Goal: Task Accomplishment & Management: Complete application form

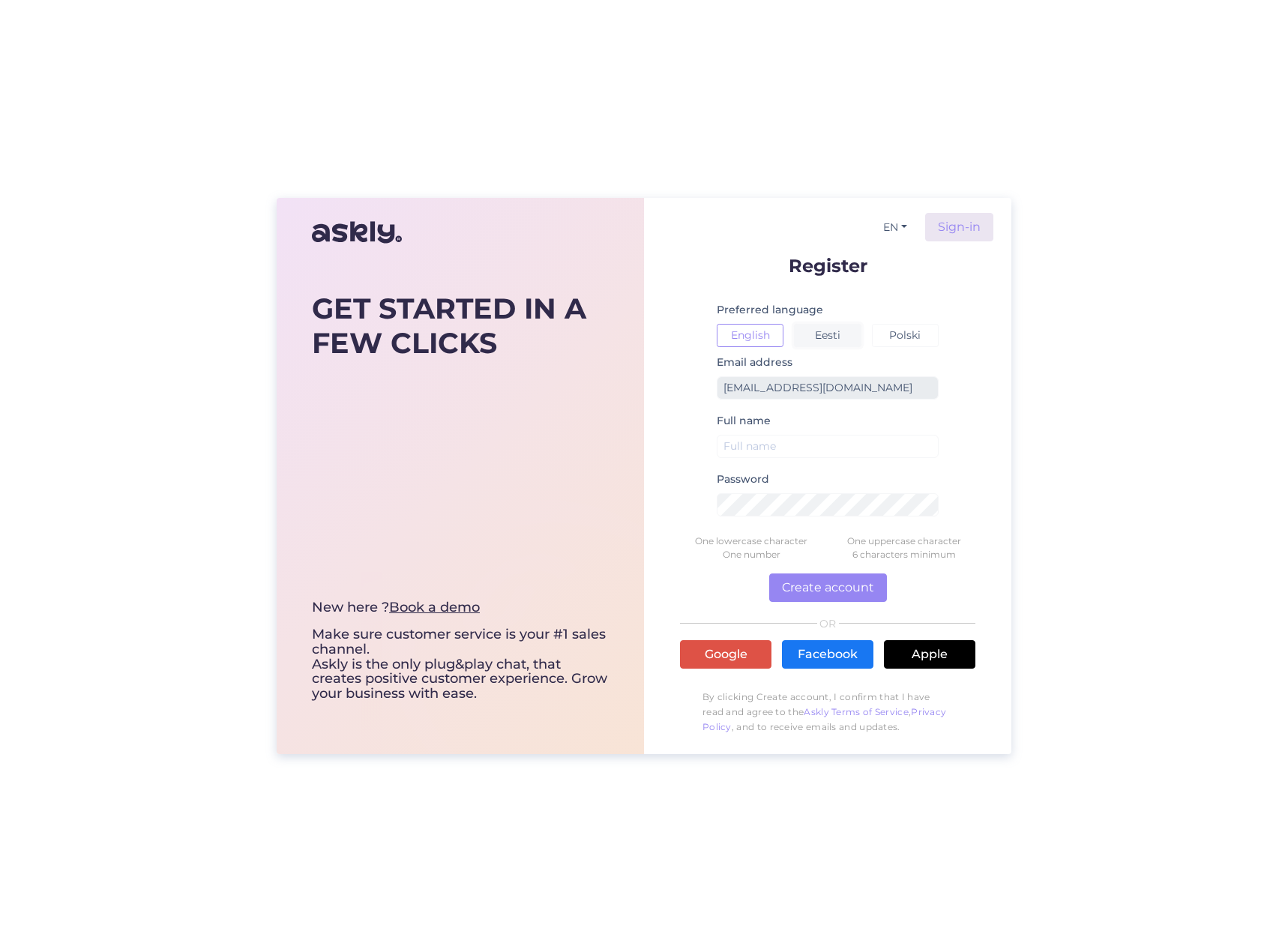
click at [817, 338] on button "Eesti" at bounding box center [828, 335] width 67 height 23
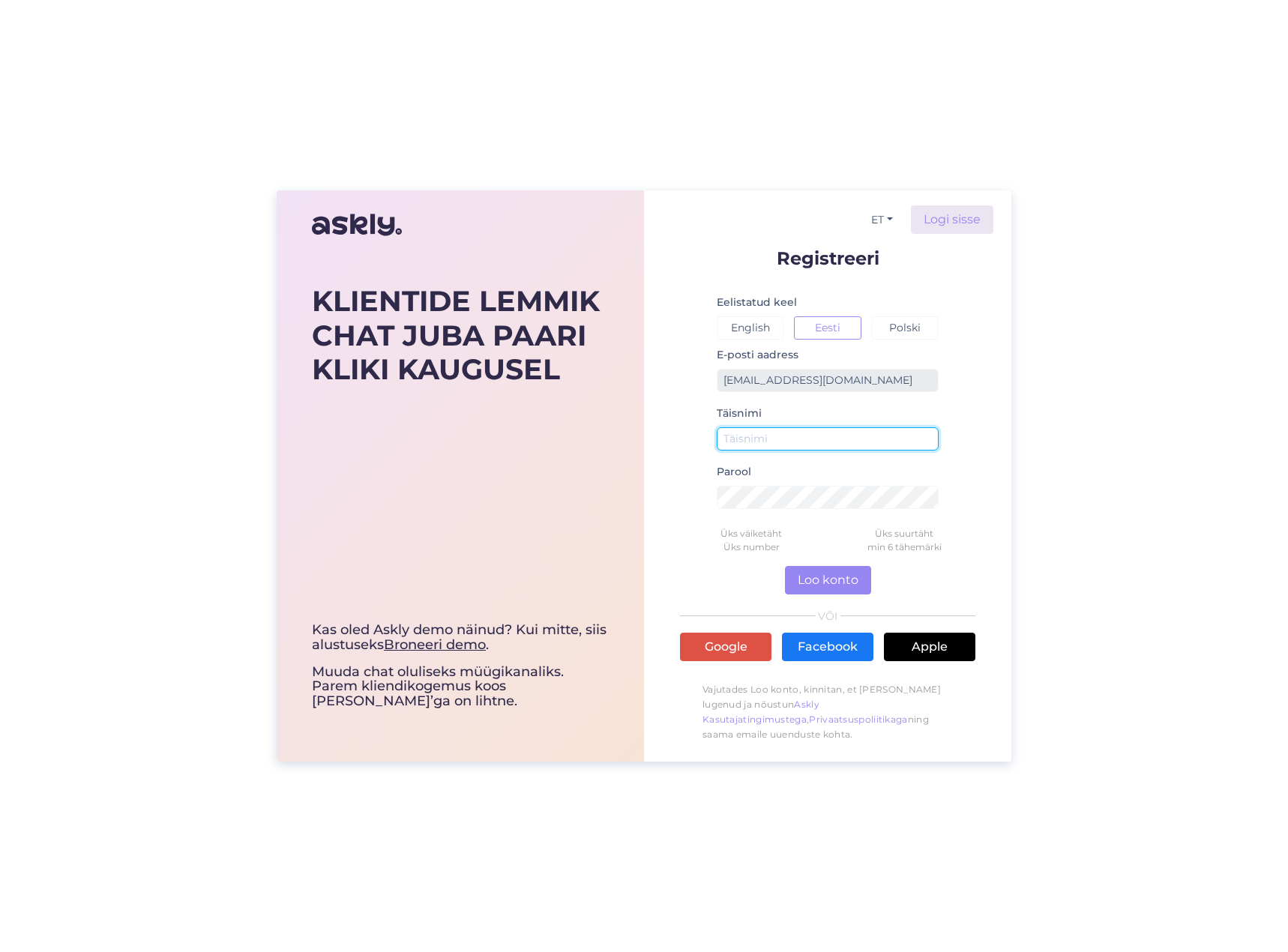
click at [804, 440] on input "text" at bounding box center [828, 439] width 222 height 23
click at [892, 433] on input "Kaari" at bounding box center [828, 439] width 222 height 23
type input "[PERSON_NAME]"
drag, startPoint x: 1092, startPoint y: 549, endPoint x: 1065, endPoint y: 549, distance: 27.0
click at [1092, 549] on div "KLIENTIDE LEMMIK CHAT JUBA PAARI KLIKI KAUGUSEL Kas oled Askly demo näinud? Kui…" at bounding box center [644, 476] width 1288 height 952
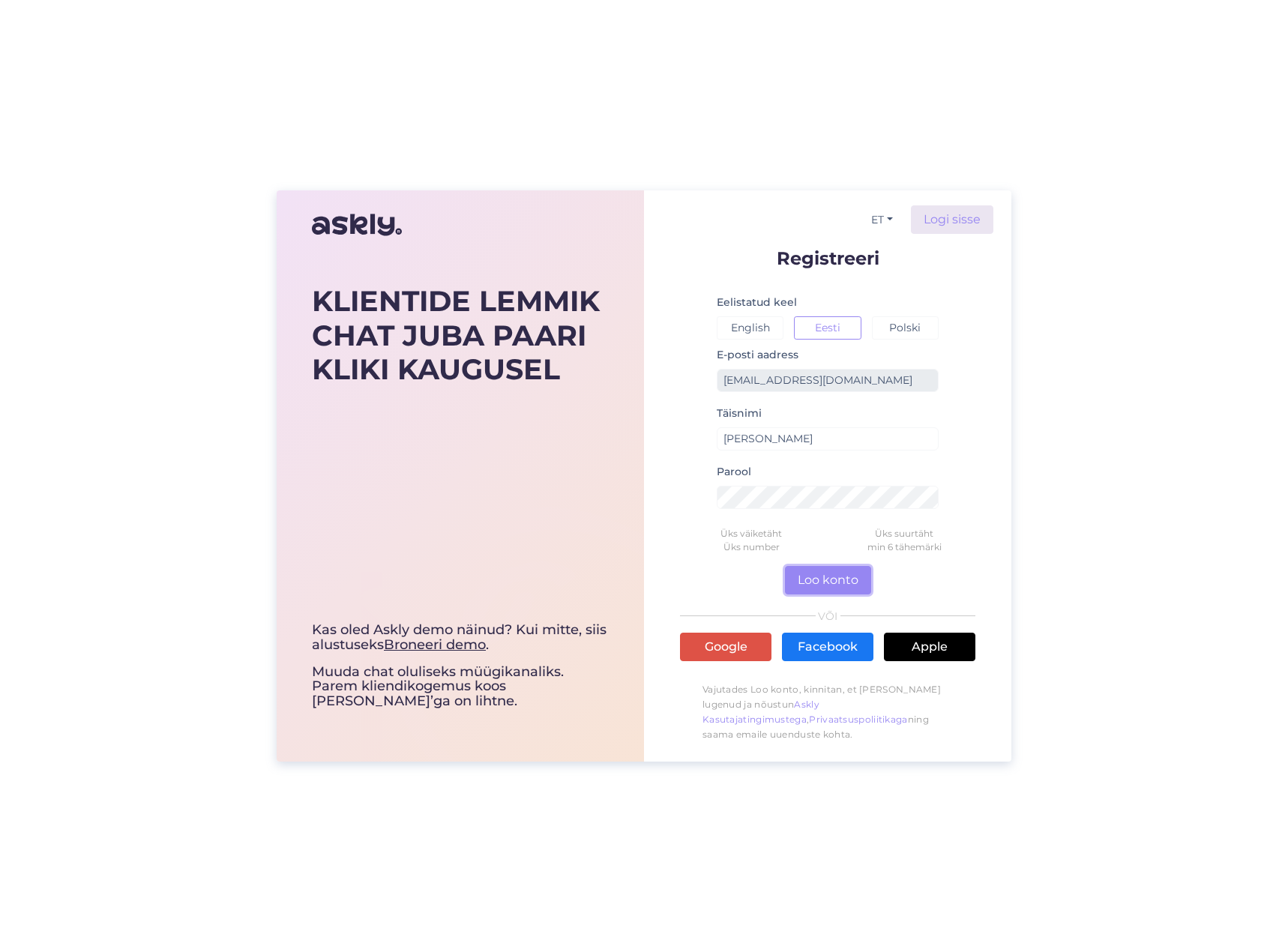
drag, startPoint x: 820, startPoint y: 576, endPoint x: 973, endPoint y: 581, distance: 153.1
click at [822, 576] on button "Loo konto" at bounding box center [828, 581] width 86 height 29
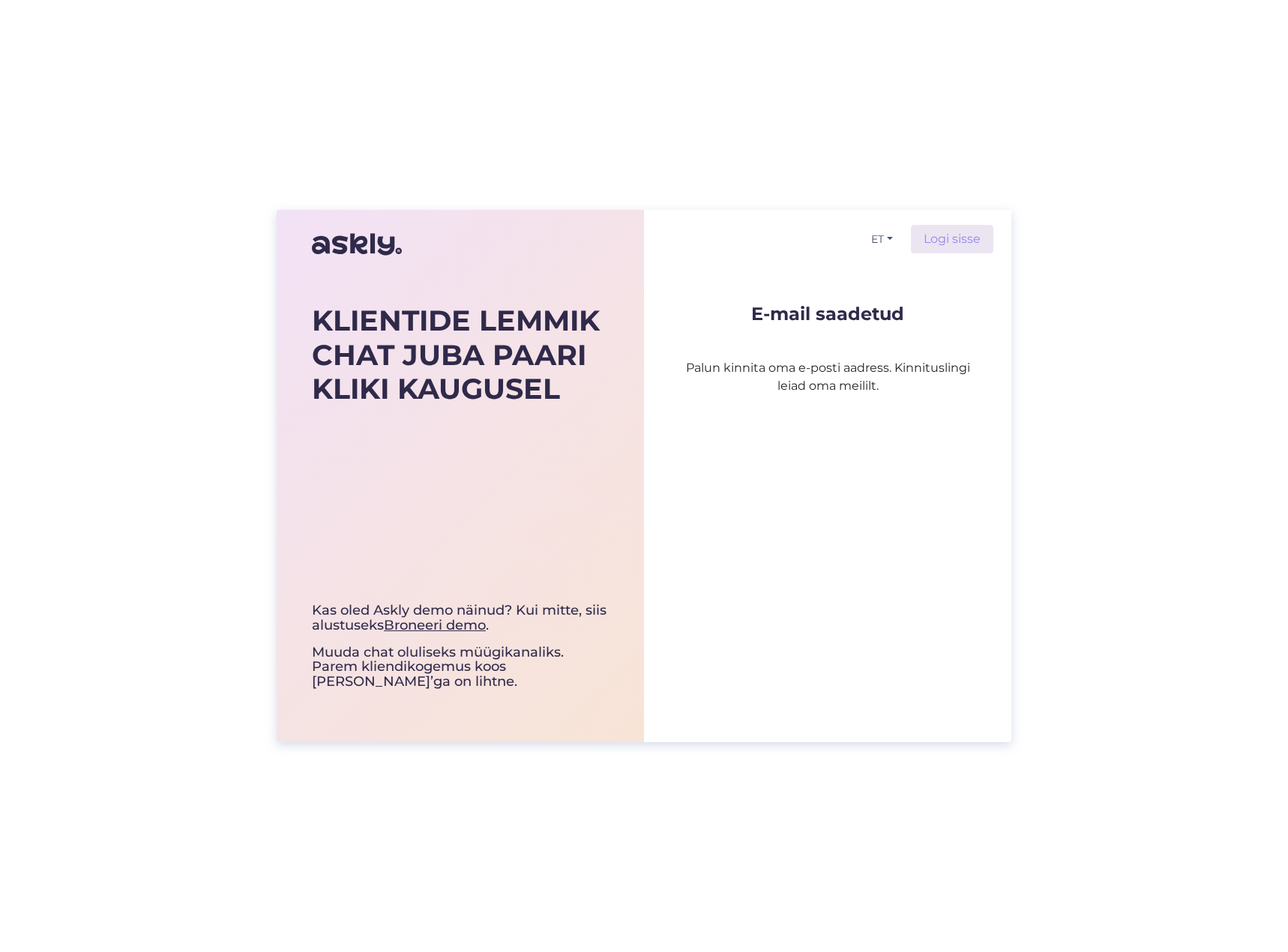
drag, startPoint x: 1103, startPoint y: 577, endPoint x: 1038, endPoint y: 486, distance: 111.8
click at [1103, 581] on div "KLIENTIDE LEMMIK CHAT JUBA PAARI KLIKI KAUGUSEL Kas oled Askly demo näinud? Kui…" at bounding box center [644, 476] width 1288 height 952
